Goal: Task Accomplishment & Management: Complete application form

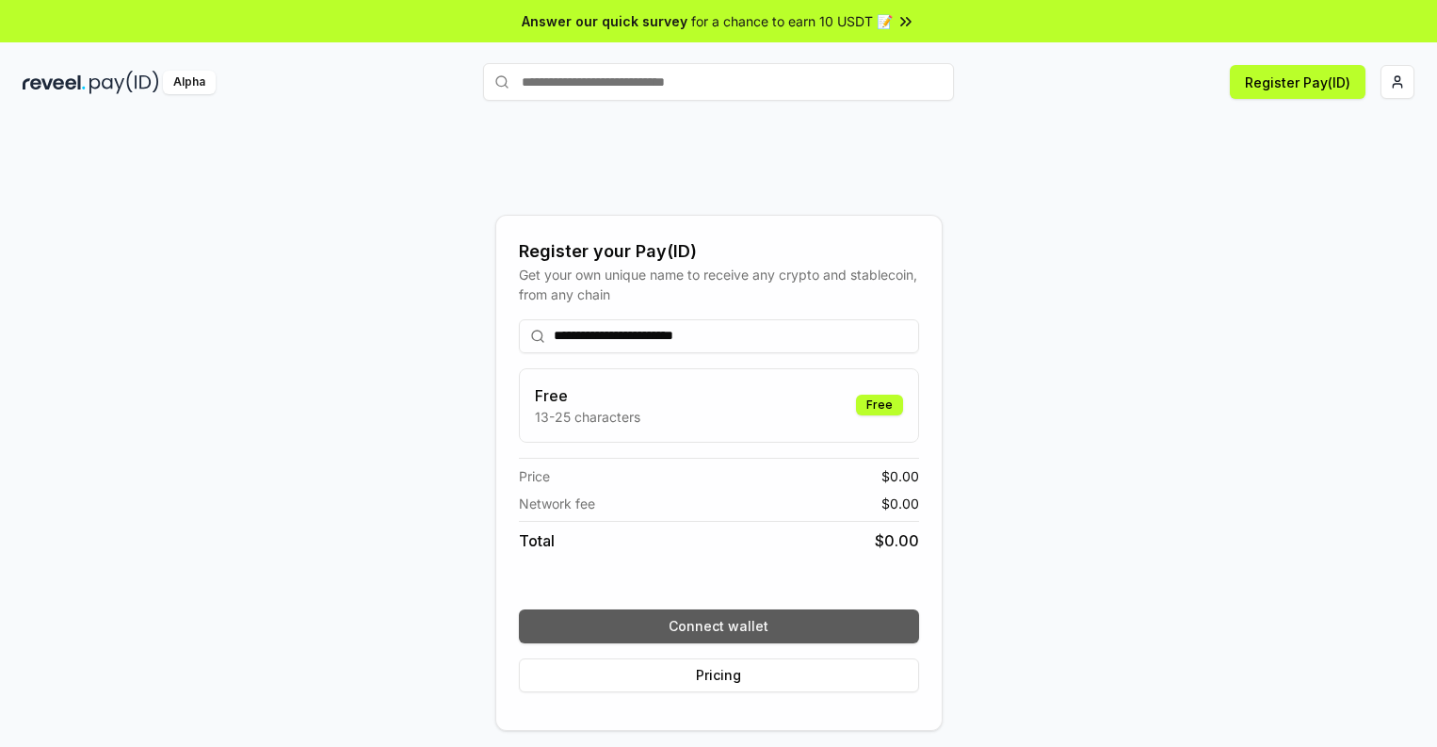
type input "**********"
click at [719, 625] on button "Connect wallet" at bounding box center [719, 626] width 400 height 34
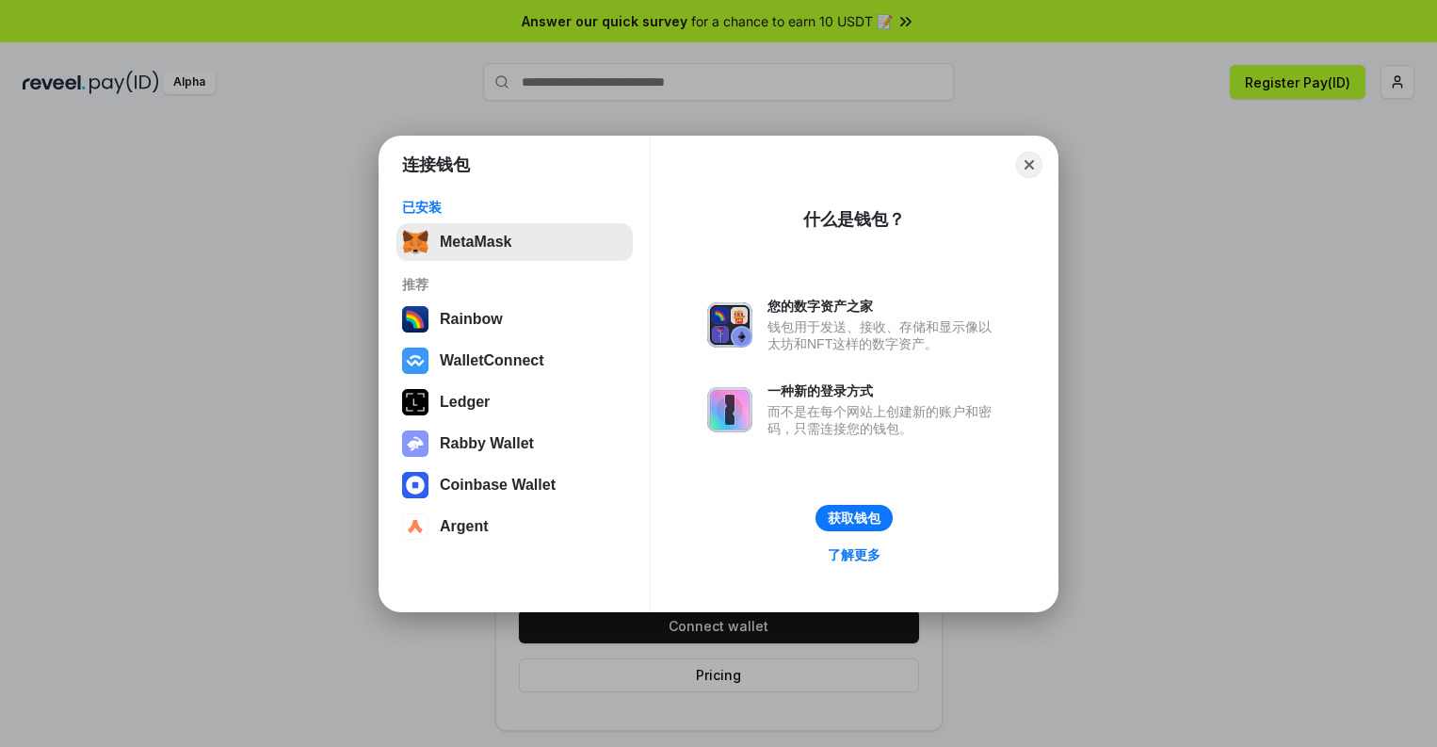
click at [514, 241] on button "MetaMask" at bounding box center [515, 242] width 236 height 38
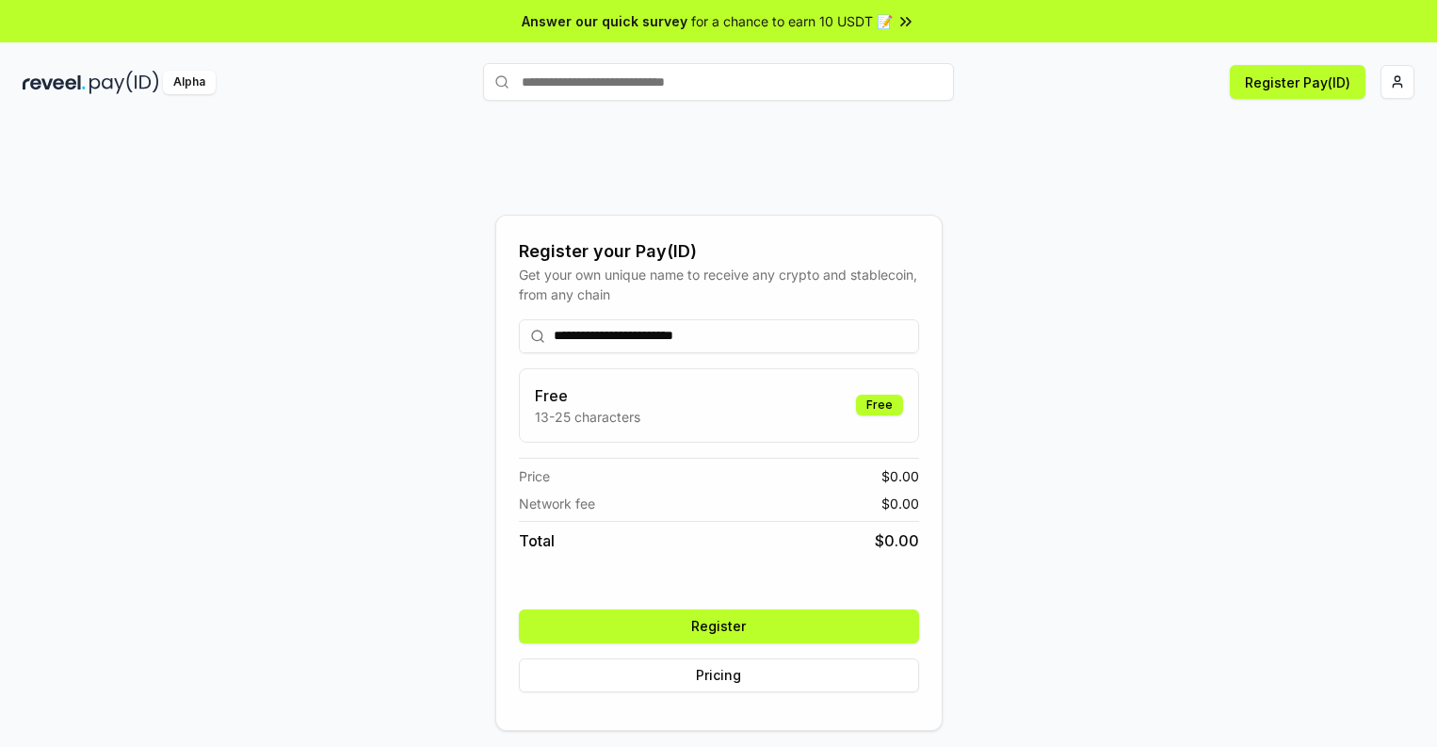
click at [719, 625] on button "Register" at bounding box center [719, 626] width 400 height 34
